Goal: Navigation & Orientation: Find specific page/section

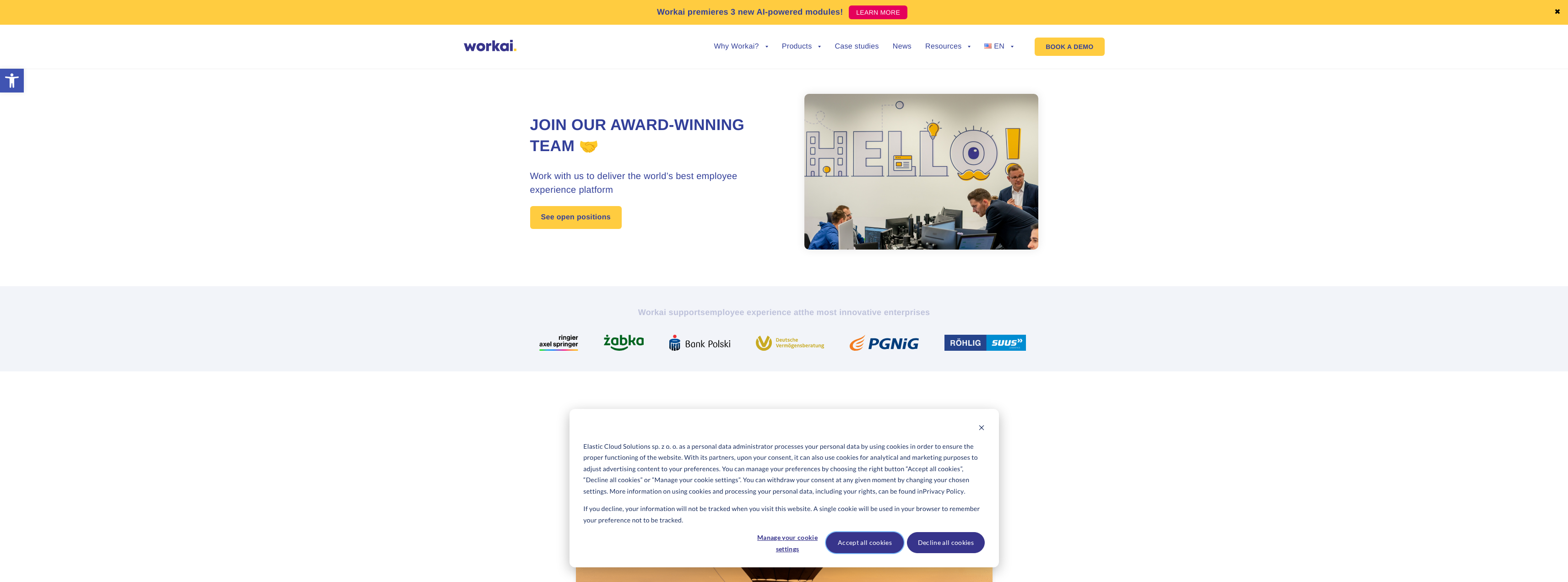
click at [869, 539] on button "Accept all cookies" at bounding box center [865, 542] width 78 height 21
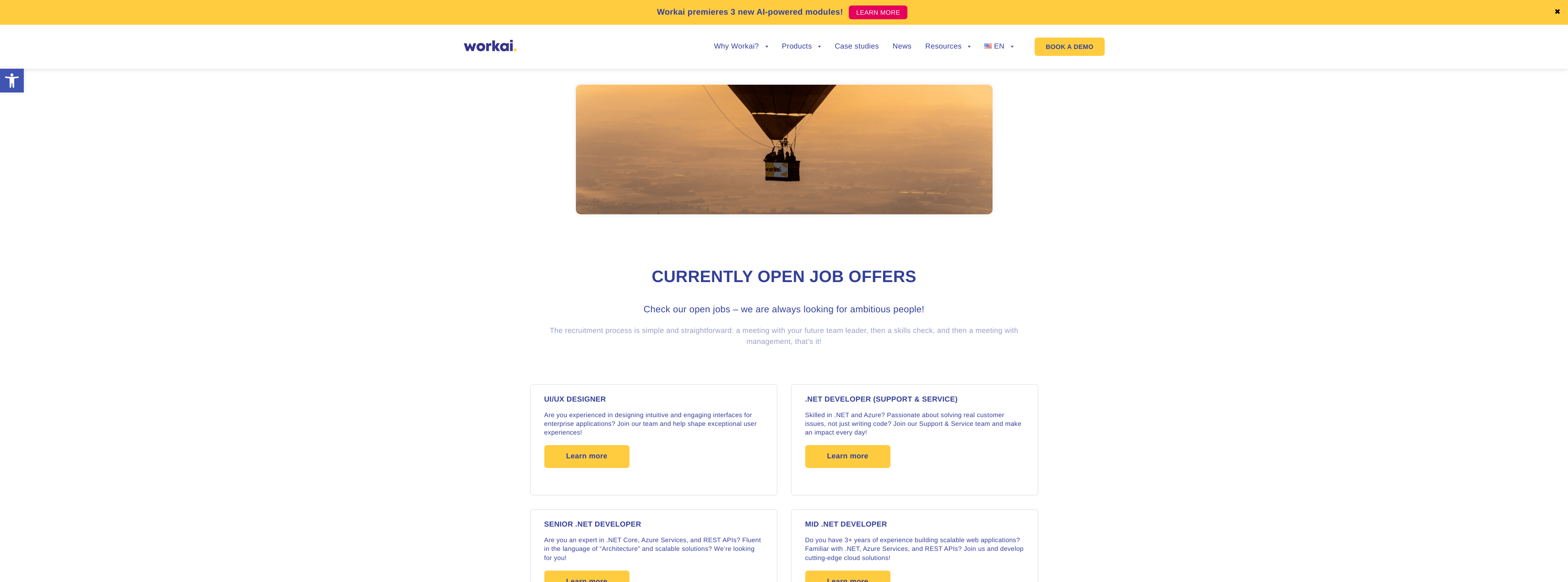
scroll to position [458, 0]
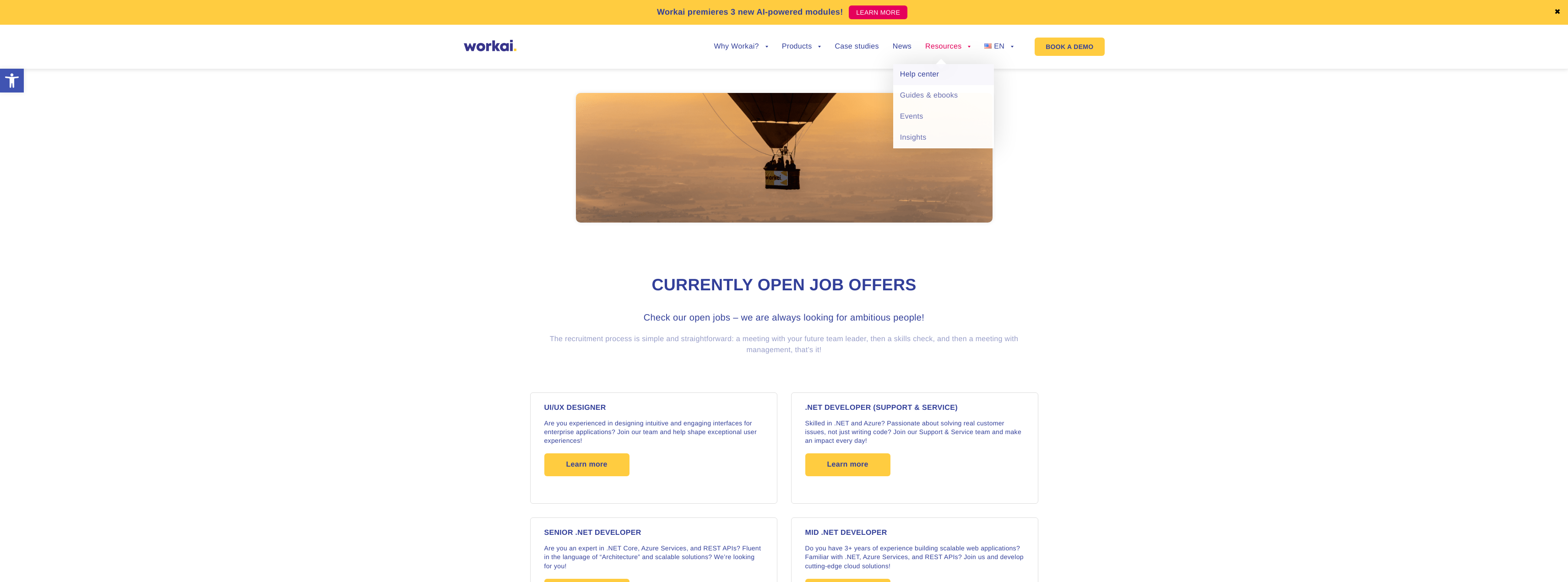
click at [935, 78] on link "Help center" at bounding box center [943, 74] width 100 height 21
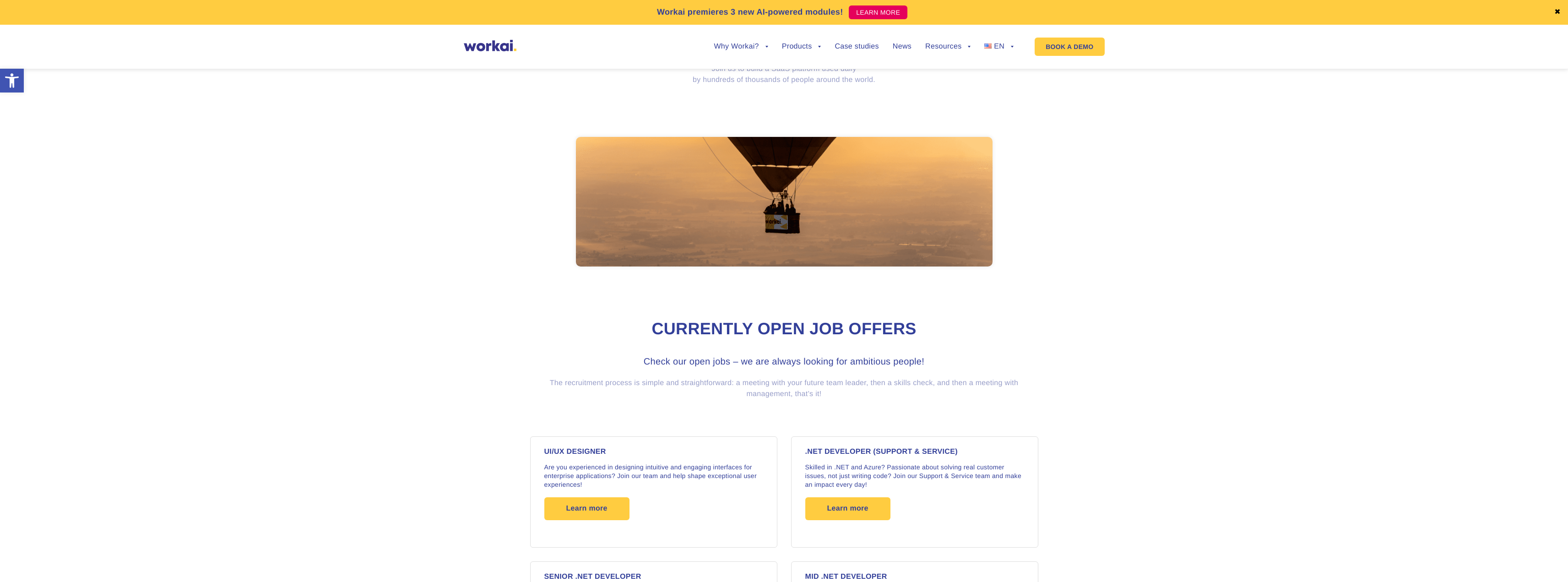
scroll to position [456, 0]
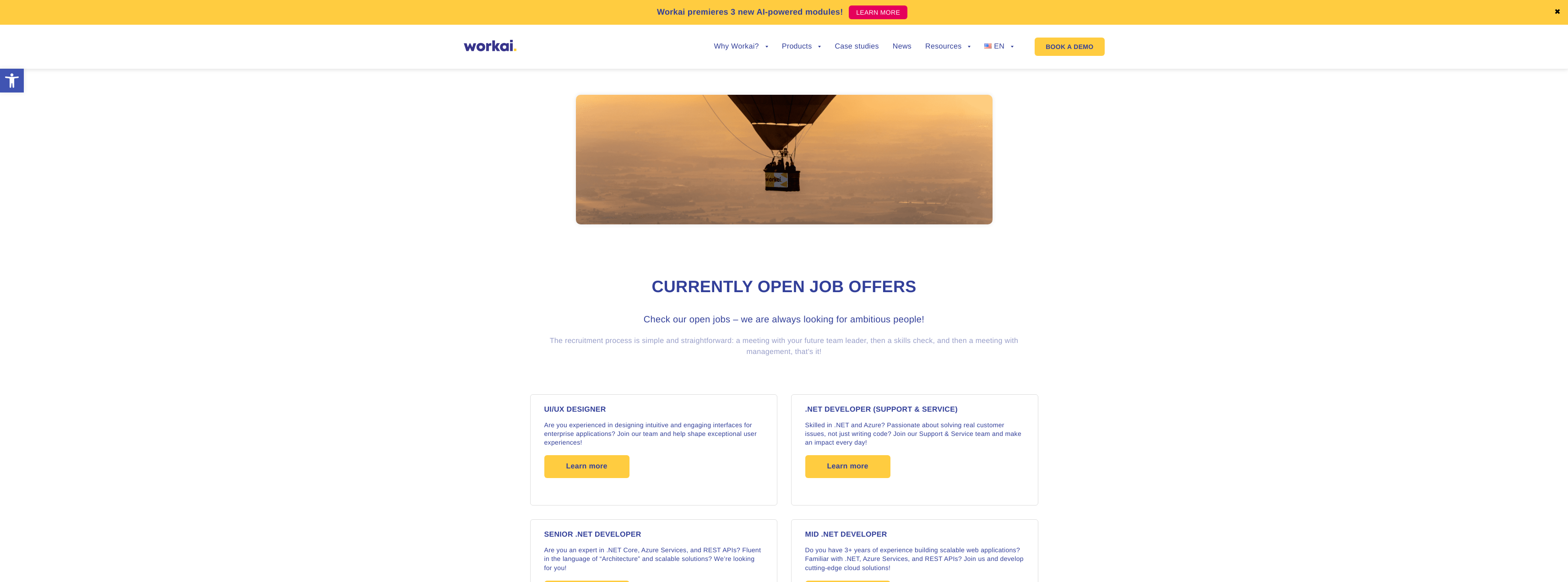
click at [503, 43] on img at bounding box center [490, 45] width 52 height 12
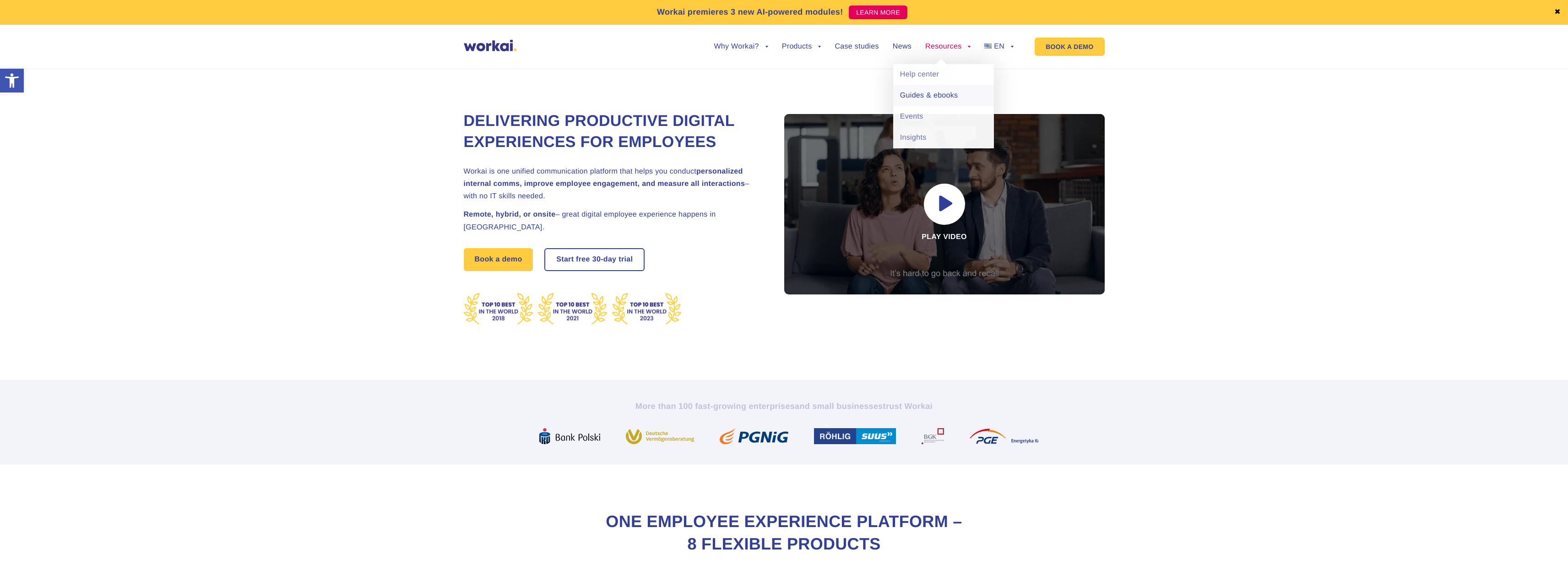
click at [942, 95] on link "Guides & ebooks" at bounding box center [943, 96] width 100 height 21
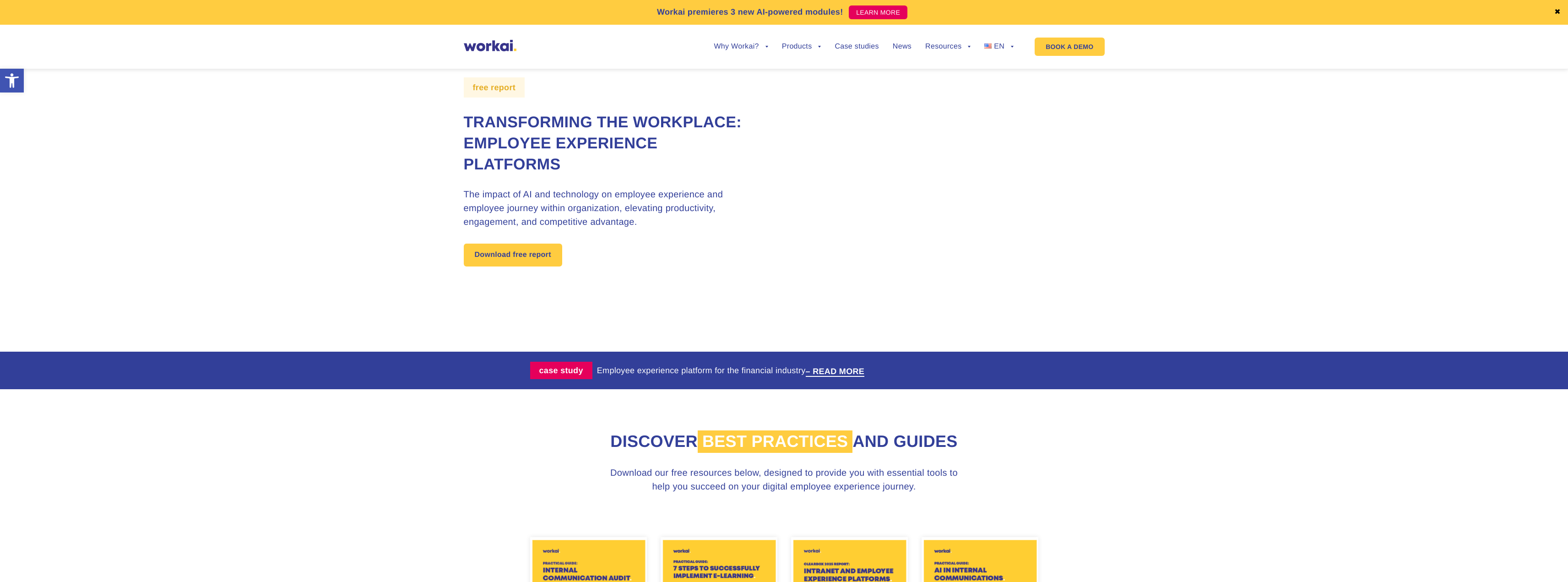
scroll to position [62, 0]
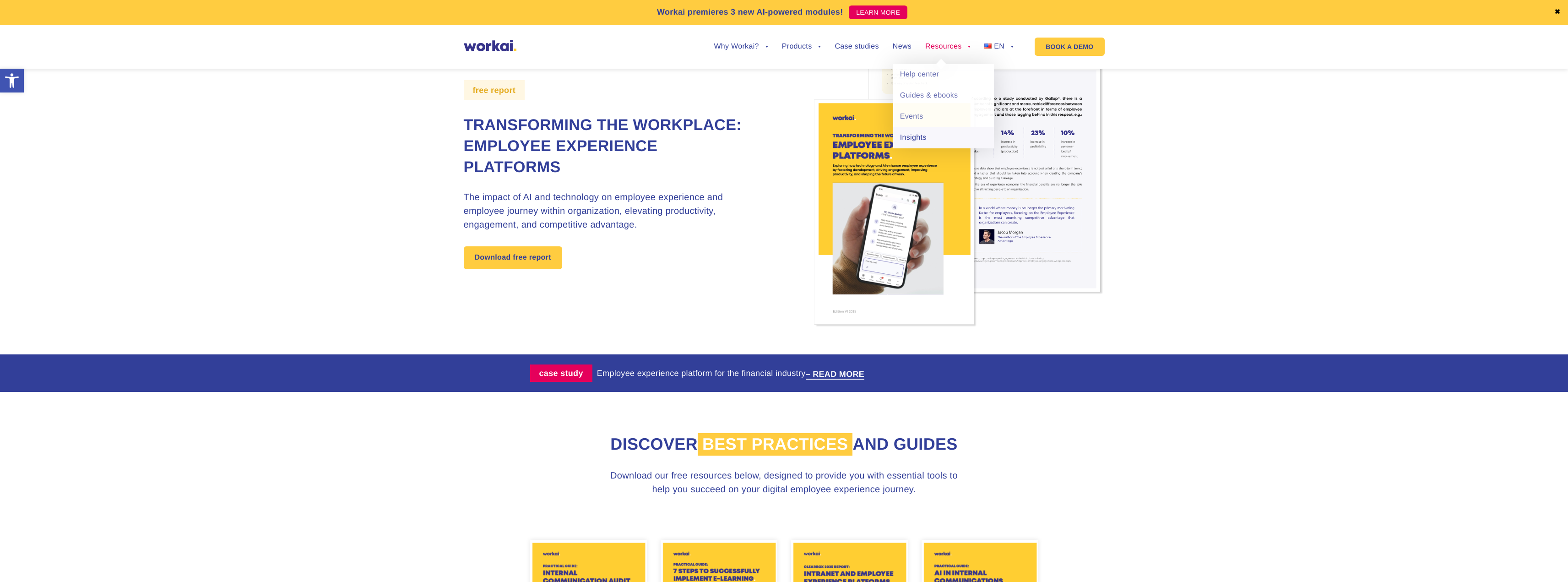
click at [926, 136] on link "Insights" at bounding box center [943, 138] width 100 height 21
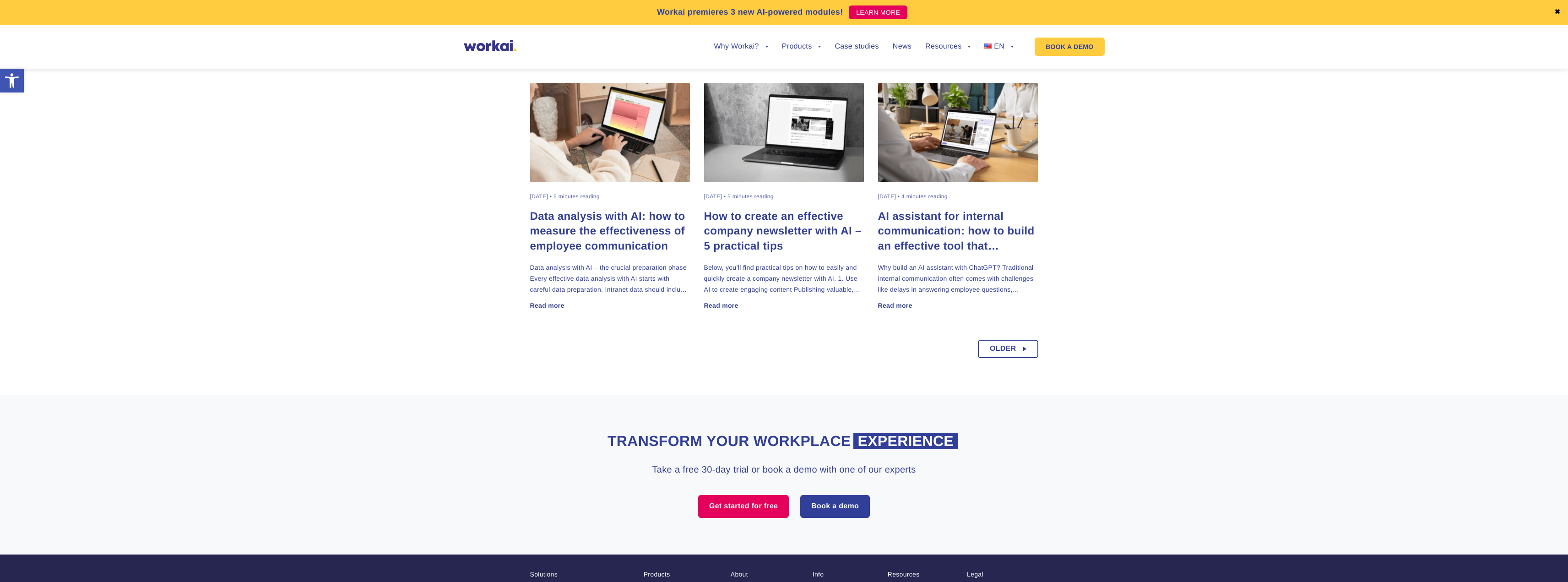
scroll to position [731, 0]
